Goal: Task Accomplishment & Management: Use online tool/utility

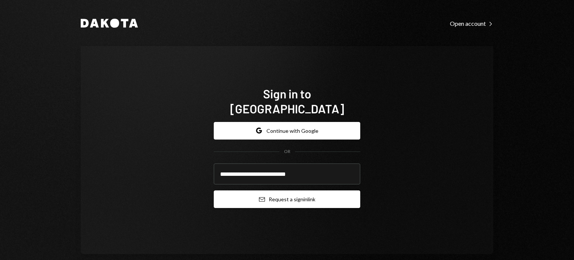
click at [294, 190] on button "Email Request a sign in link" at bounding box center [287, 199] width 146 height 18
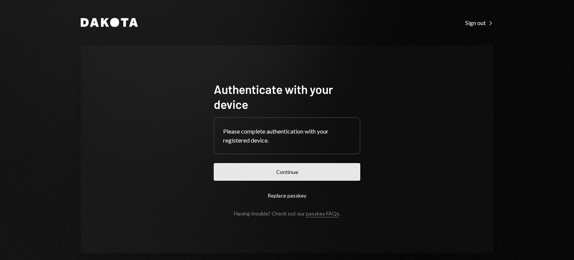
click at [295, 167] on button "Continue" at bounding box center [287, 172] width 146 height 18
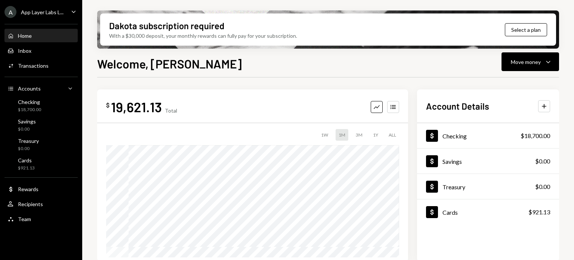
click at [64, 9] on div "A App Layer Labs L... Caret Down" at bounding box center [41, 12] width 82 height 12
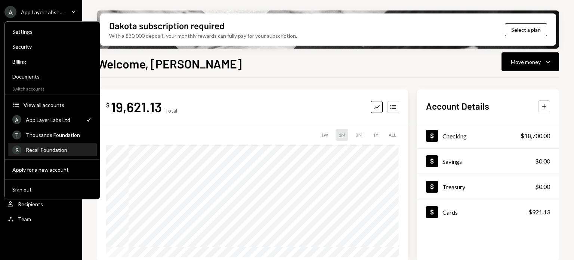
click at [40, 145] on div "R Recall Foundation" at bounding box center [52, 149] width 80 height 13
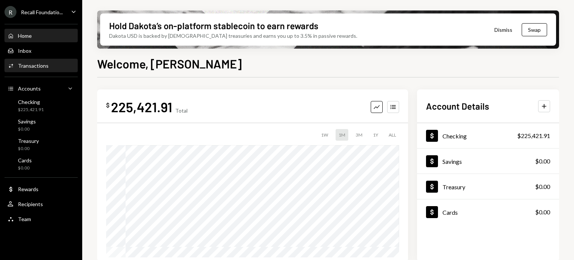
click at [38, 67] on div "Transactions" at bounding box center [33, 65] width 31 height 6
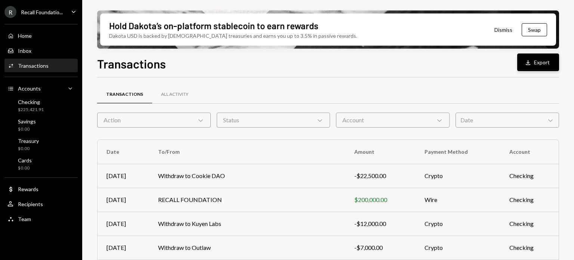
drag, startPoint x: 538, startPoint y: 61, endPoint x: 556, endPoint y: 62, distance: 18.3
click at [556, 62] on button "Download Export" at bounding box center [538, 62] width 42 height 18
